Goal: Task Accomplishment & Management: Manage account settings

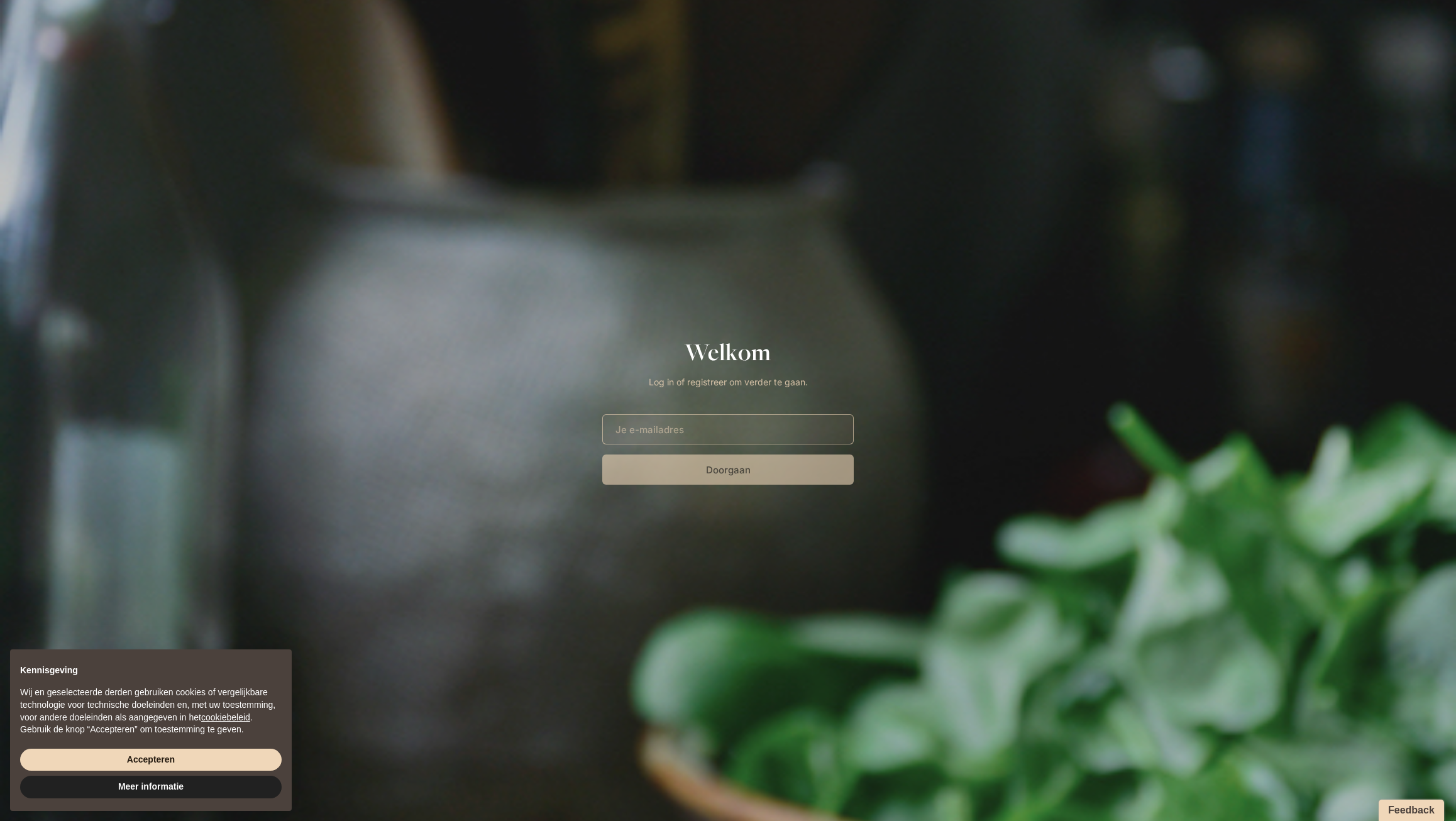
click at [745, 425] on input "E-mailadres" at bounding box center [728, 430] width 251 height 30
type input "[EMAIL_ADDRESS][DOMAIN_NAME]"
click at [764, 470] on button "Doorgaan" at bounding box center [728, 470] width 251 height 30
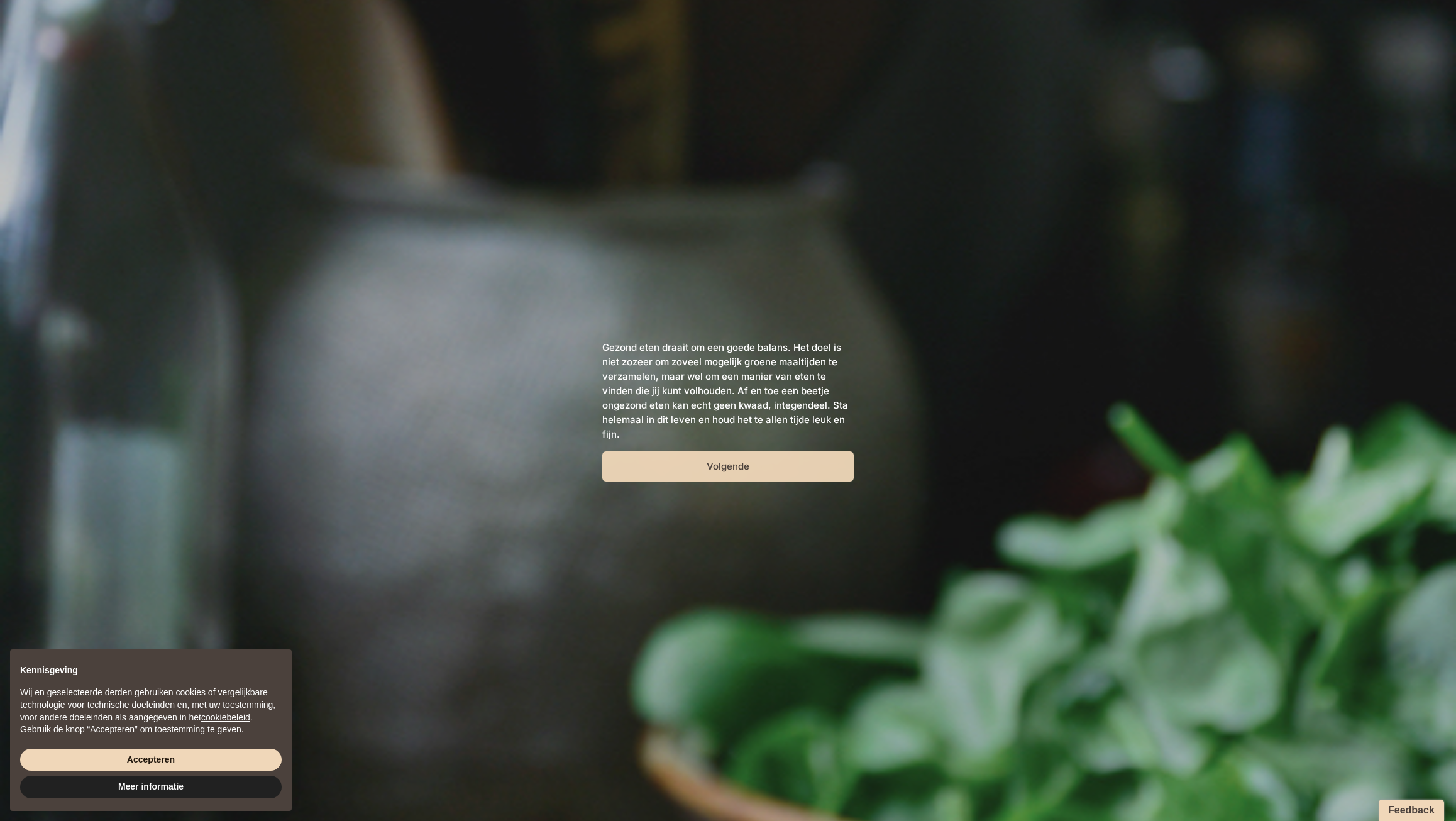
click at [787, 452] on button "Volgende" at bounding box center [728, 467] width 251 height 30
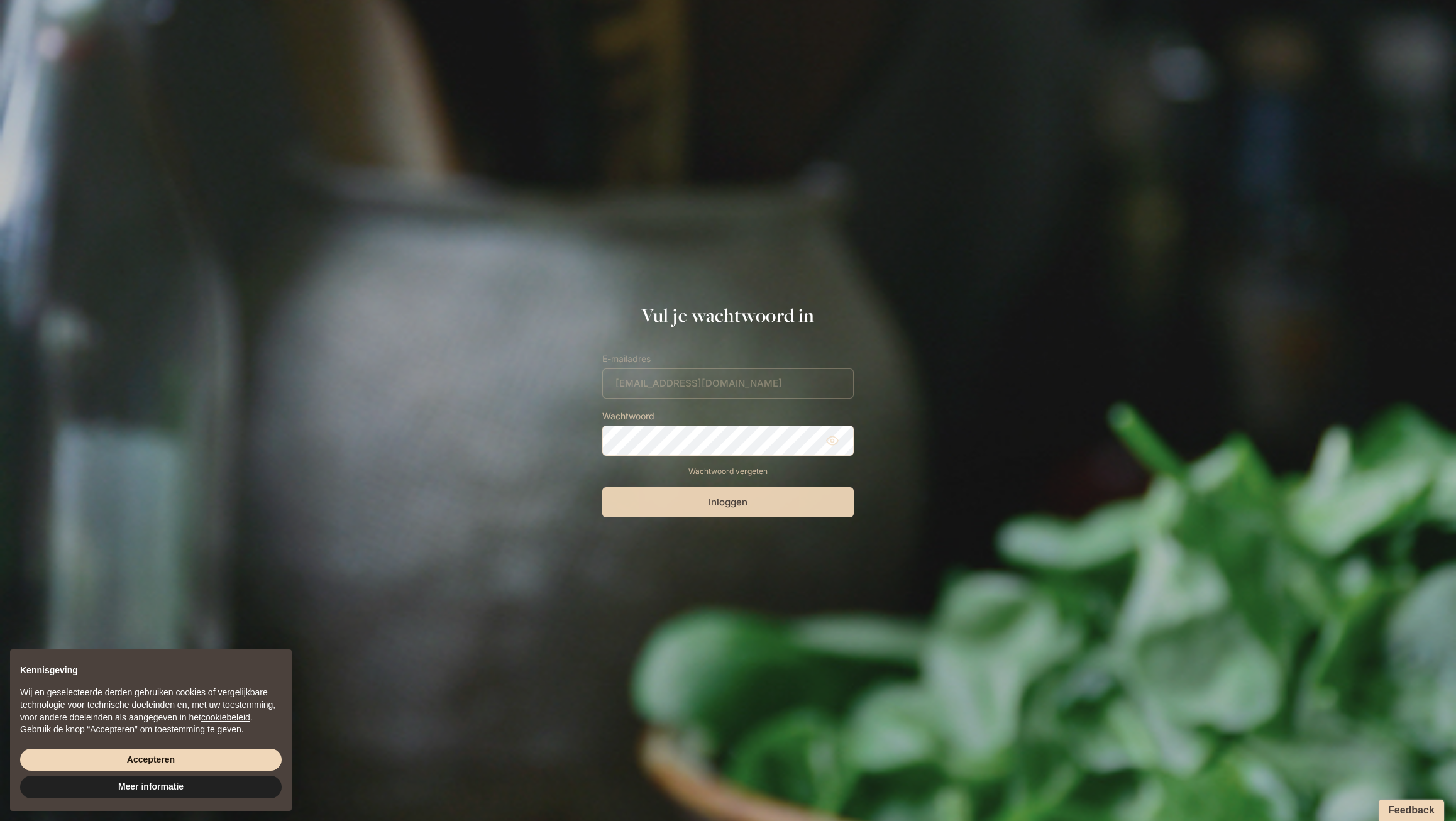
click at [747, 495] on button "Inloggen" at bounding box center [728, 503] width 251 height 30
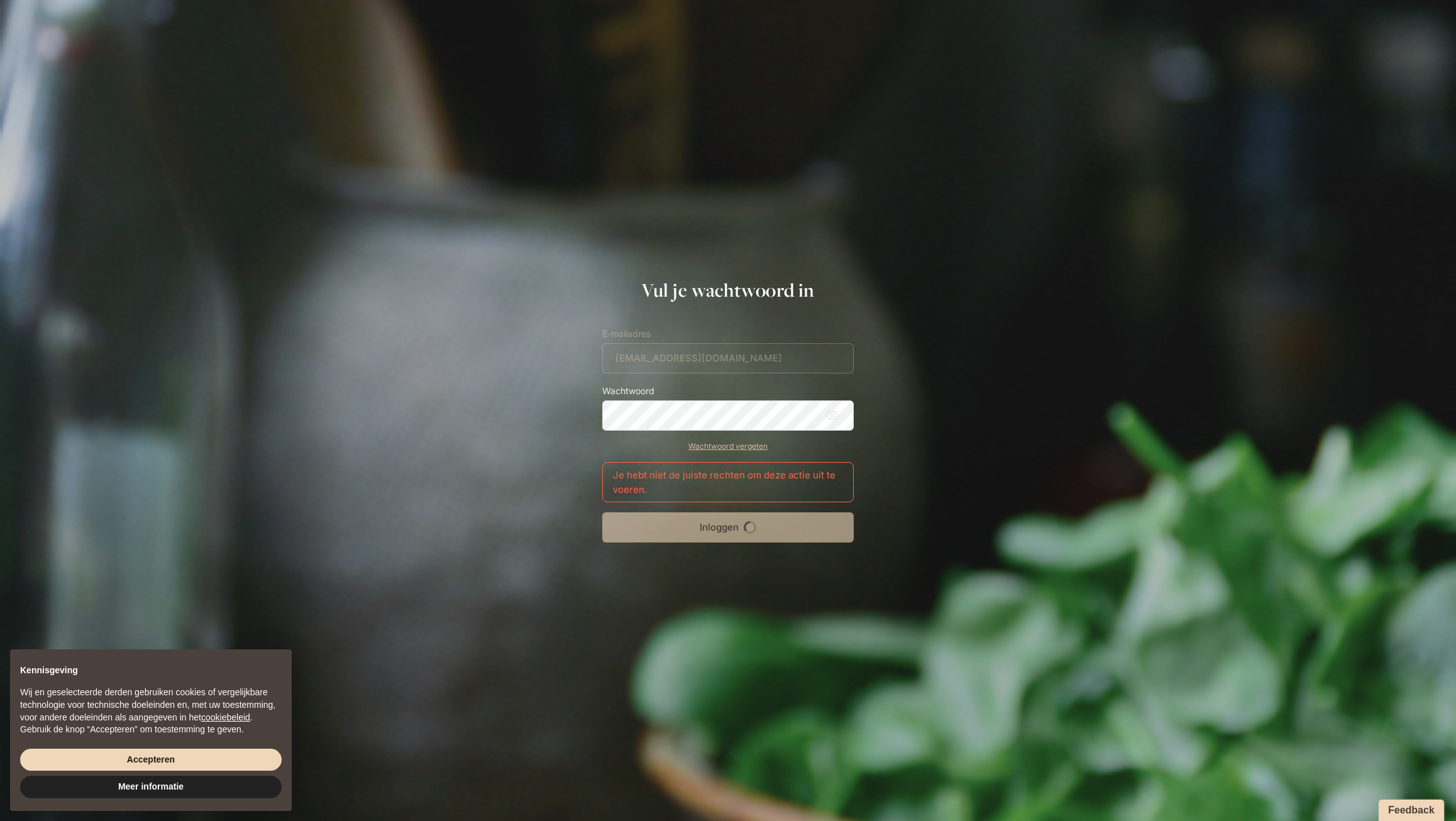
click at [540, 419] on section "Vul je wachtwoord in E-mailadres [EMAIL_ADDRESS][DOMAIN_NAME] Wachtwoord Wachtw…" at bounding box center [728, 410] width 1456 height 264
type input "[PERSON_NAME][EMAIL_ADDRESS][DOMAIN_NAME]"
click at [967, 486] on section "Vul je wachtwoord in E-mailadres [PERSON_NAME][EMAIL_ADDRESS][DOMAIN_NAME] Wach…" at bounding box center [728, 410] width 1456 height 264
